Goal: Task Accomplishment & Management: Manage account settings

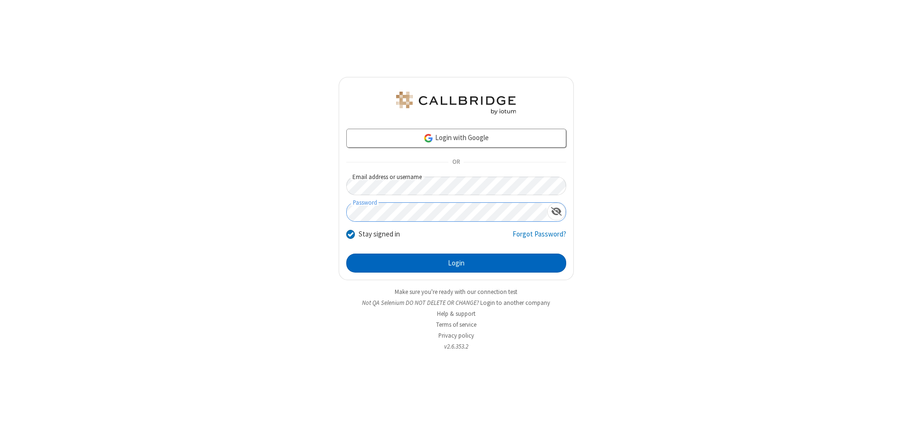
click at [456, 263] on button "Login" at bounding box center [456, 263] width 220 height 19
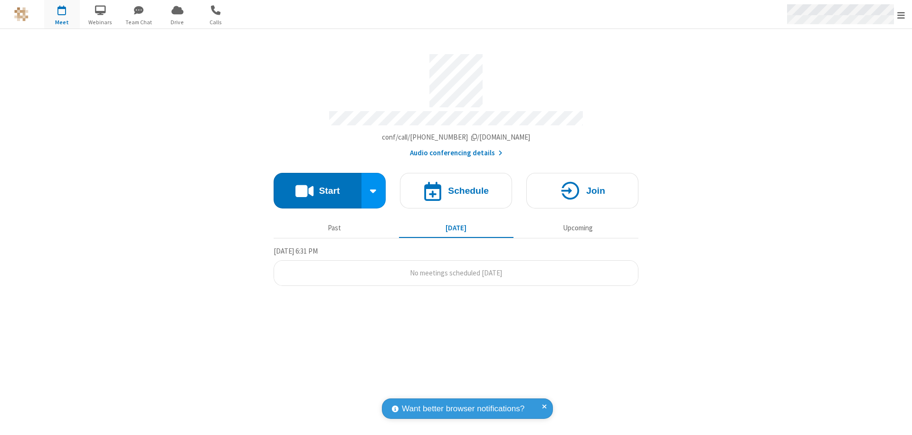
click at [901, 15] on span "Open menu" at bounding box center [902, 15] width 8 height 10
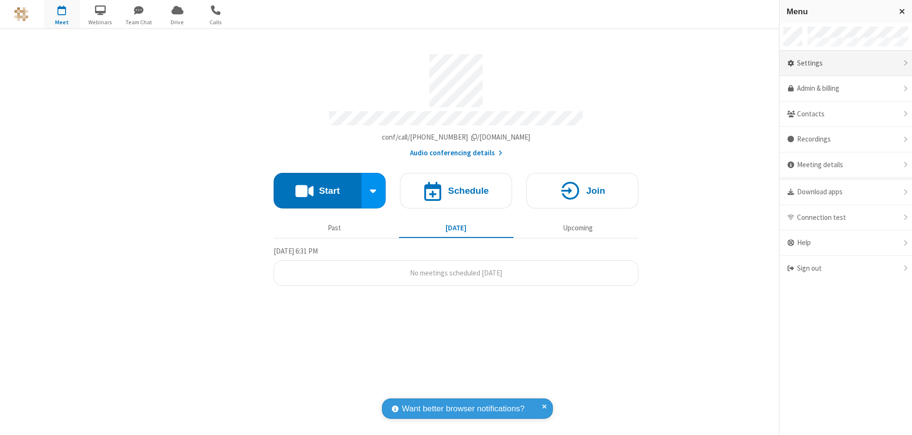
click at [846, 63] on div "Settings" at bounding box center [846, 64] width 133 height 26
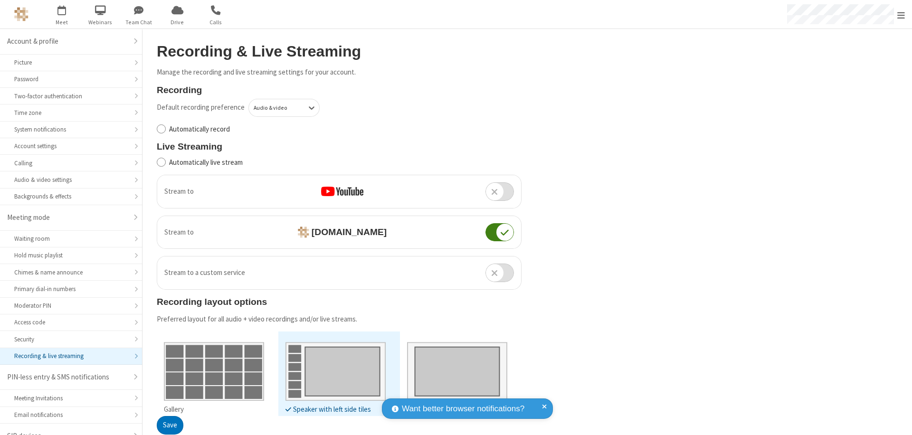
scroll to position [13, 0]
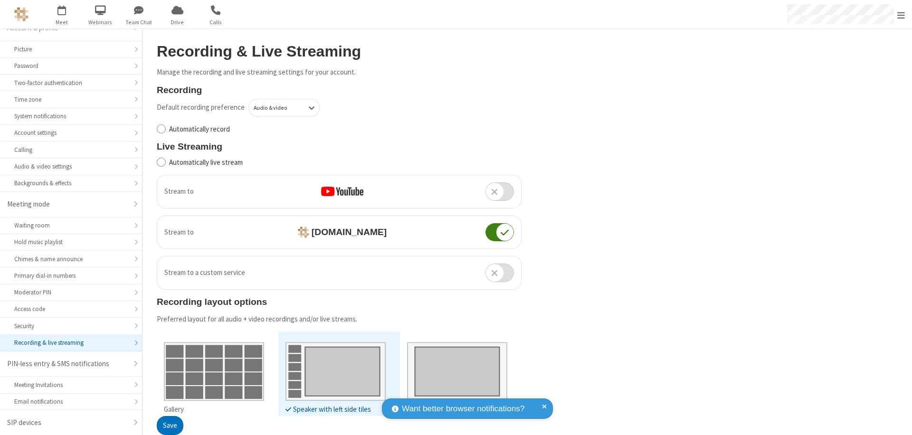
click at [161, 129] on input "Automatically record" at bounding box center [161, 129] width 9 height 10
checkbox input "true"
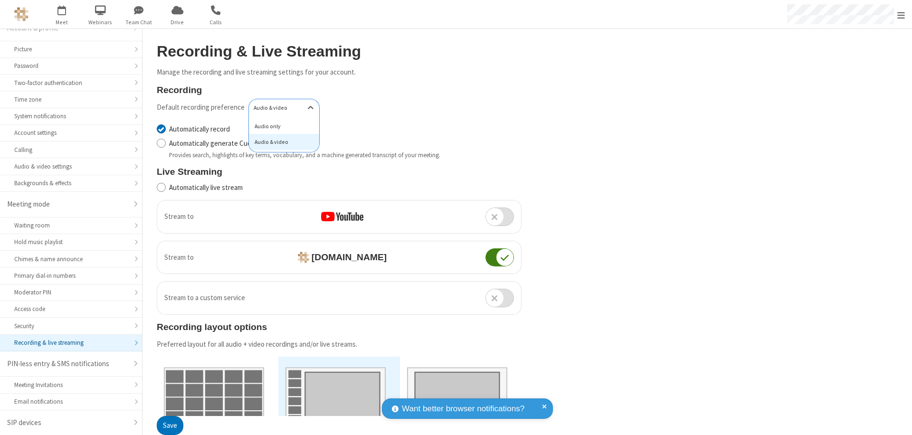
click at [281, 126] on div "Audio only" at bounding box center [284, 126] width 70 height 16
click at [170, 426] on button "Save" at bounding box center [170, 426] width 27 height 19
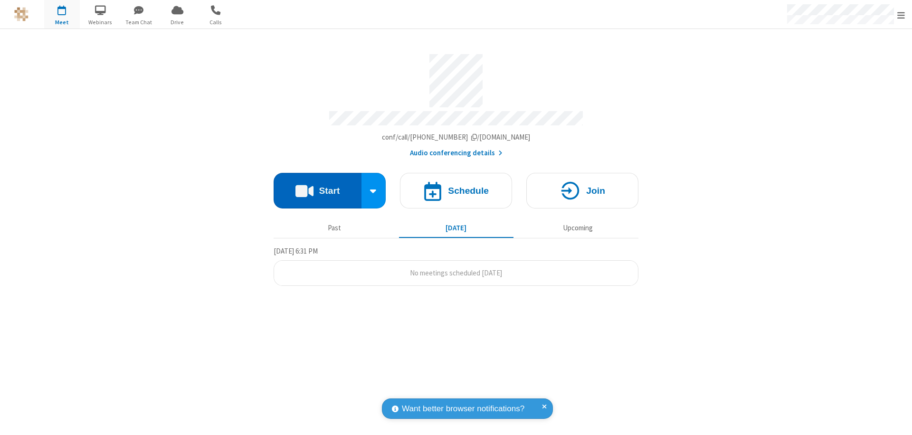
click at [317, 186] on button "Start" at bounding box center [318, 191] width 88 height 36
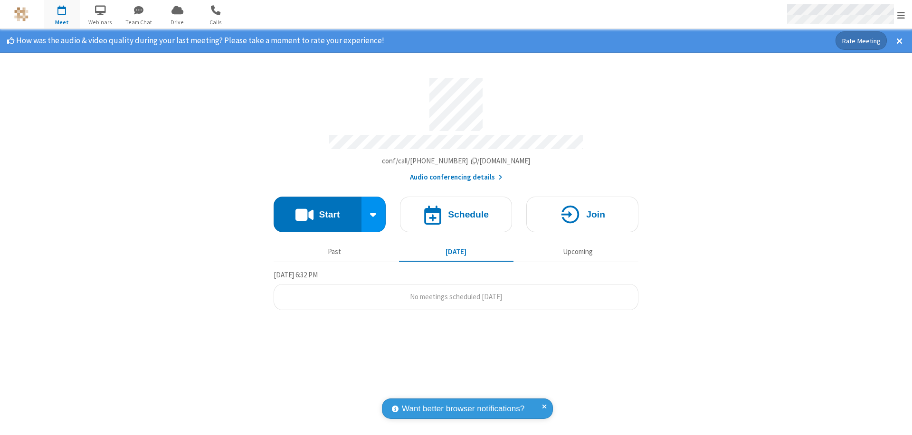
click at [901, 15] on span "Open menu" at bounding box center [902, 15] width 8 height 10
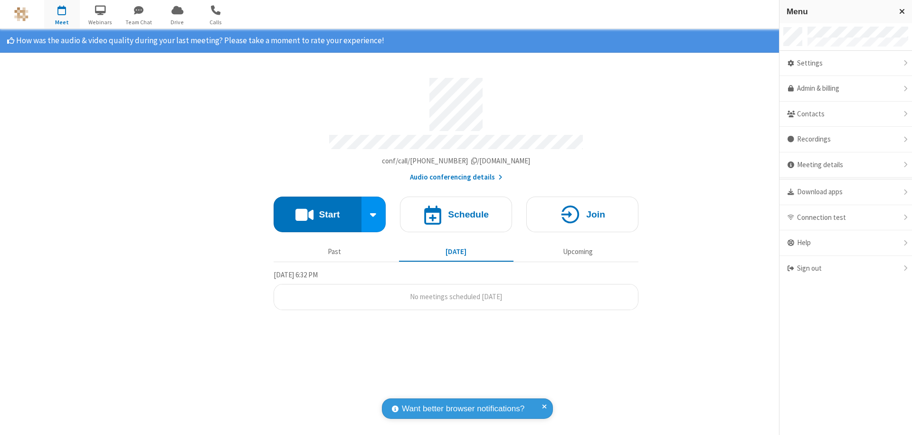
click at [846, 63] on div "Settings" at bounding box center [846, 64] width 133 height 26
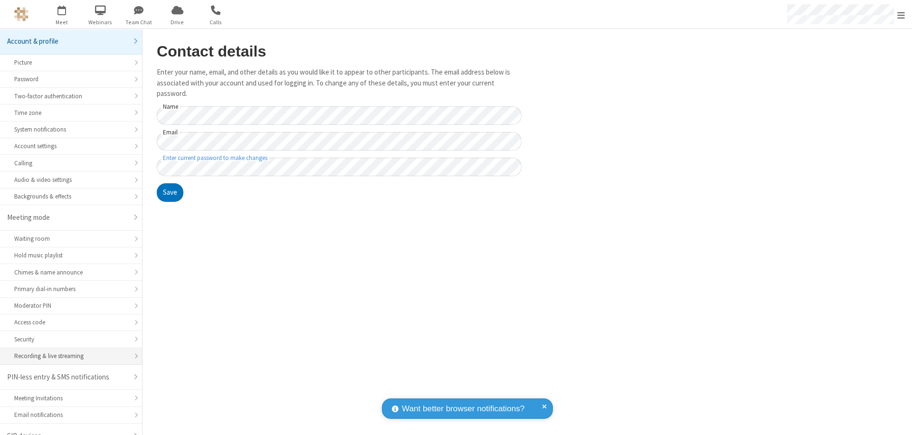
click at [67, 352] on div "Recording & live streaming" at bounding box center [71, 356] width 114 height 9
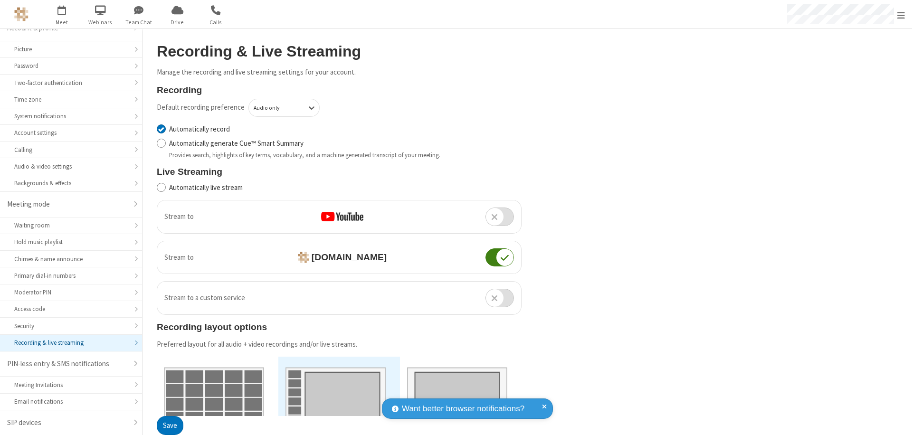
click at [161, 129] on input "Automatically record" at bounding box center [161, 129] width 9 height 10
checkbox input "false"
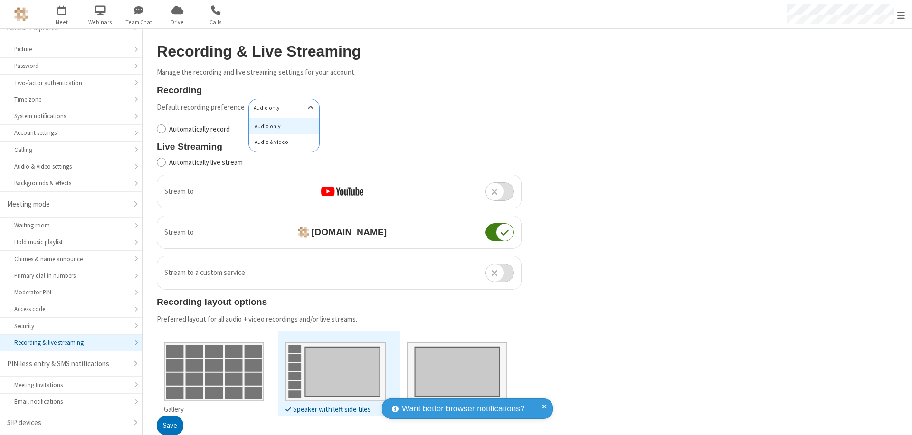
click at [281, 142] on div "Audio & video" at bounding box center [284, 142] width 70 height 16
click at [170, 426] on button "Save" at bounding box center [170, 426] width 27 height 19
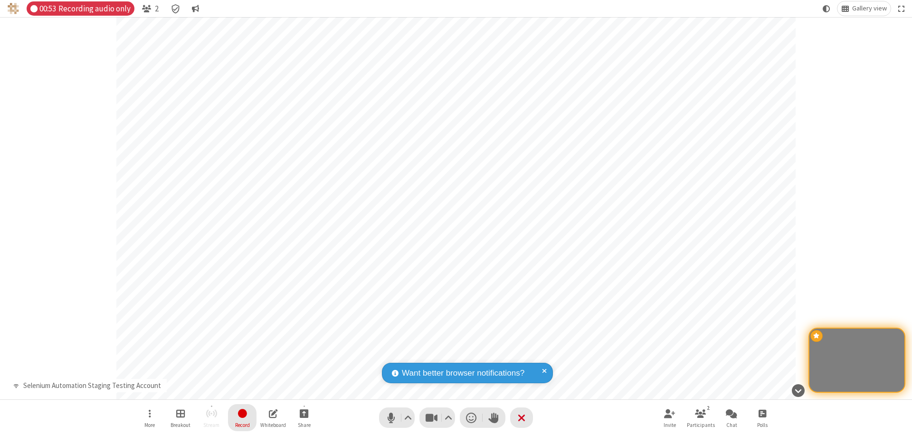
click at [242, 418] on span "Stop recording" at bounding box center [242, 414] width 11 height 12
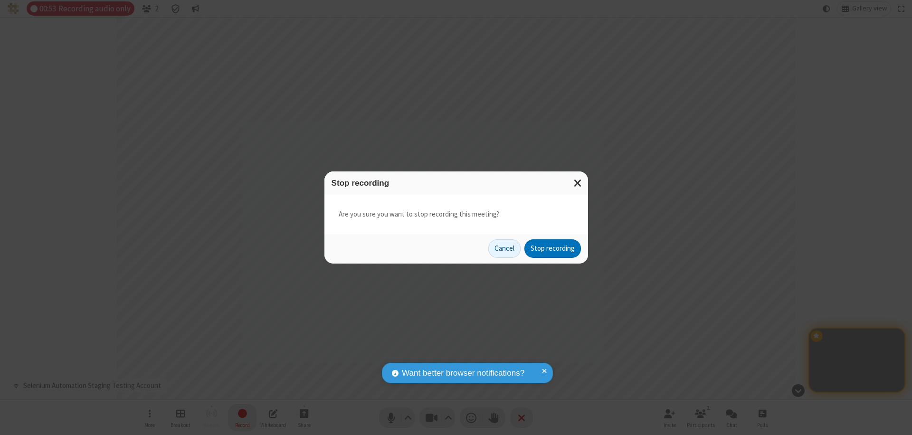
click at [553, 249] on button "Stop recording" at bounding box center [553, 248] width 57 height 19
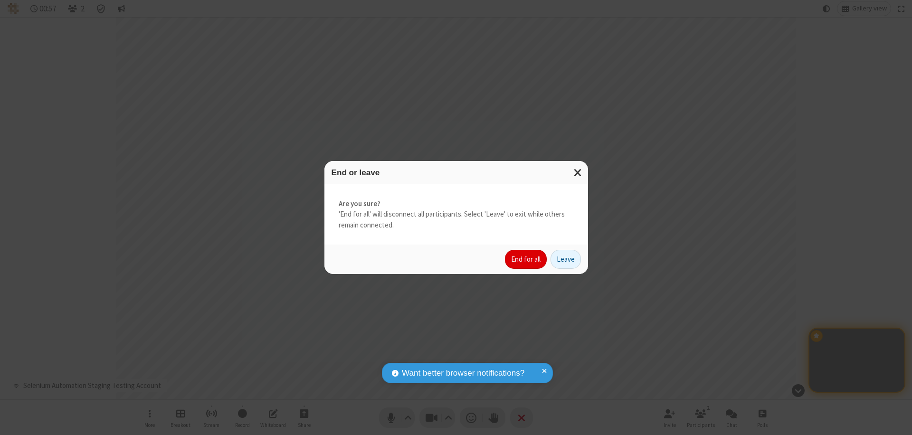
click at [526, 259] on button "End for all" at bounding box center [526, 259] width 42 height 19
